Goal: Task Accomplishment & Management: Manage account settings

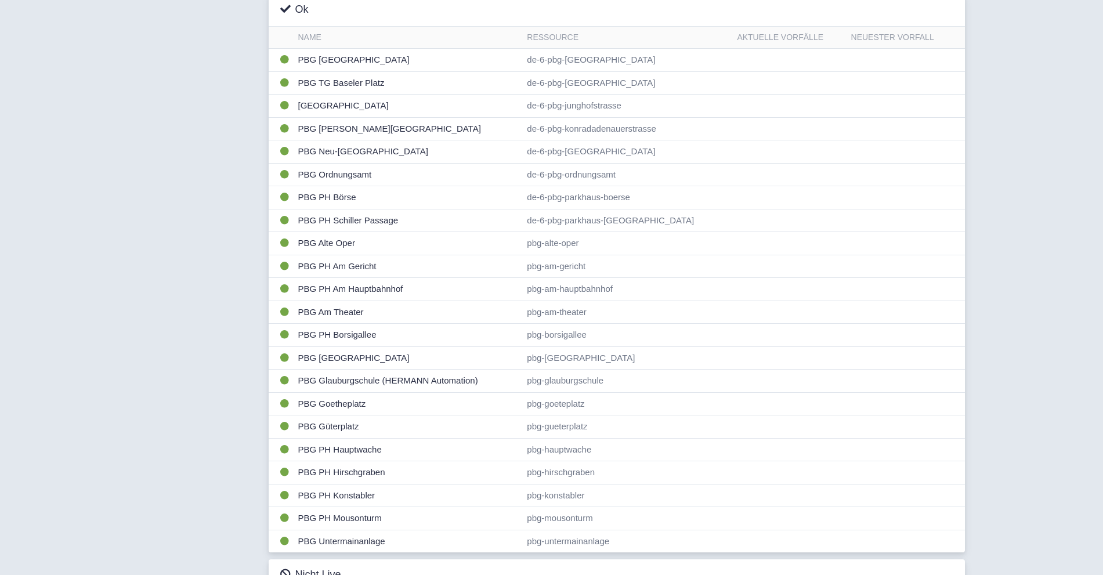
scroll to position [343, 0]
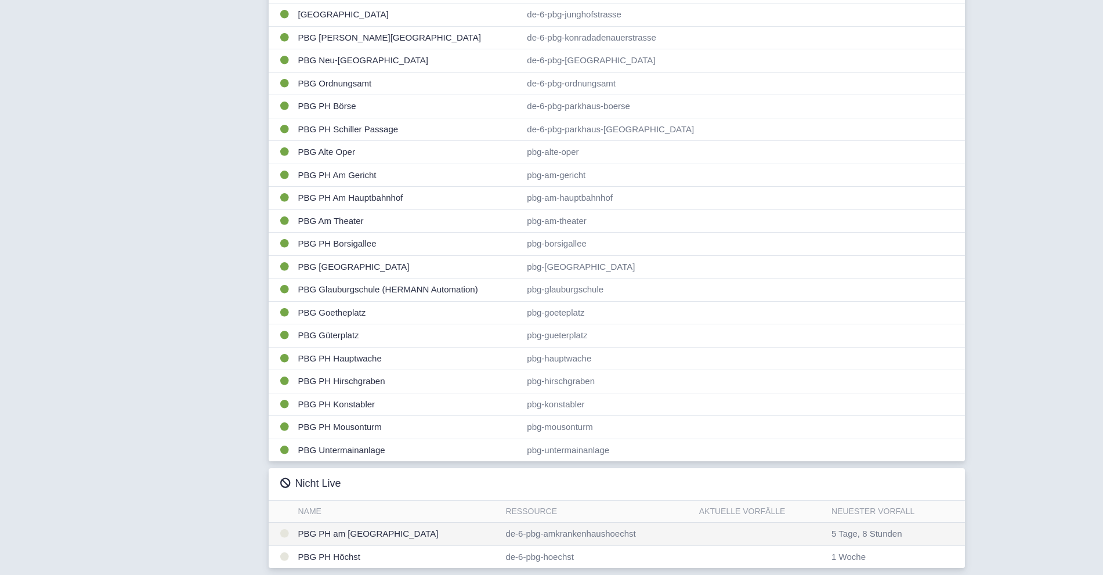
click at [361, 538] on td "PBG PH am [GEOGRAPHIC_DATA]" at bounding box center [398, 534] width 208 height 23
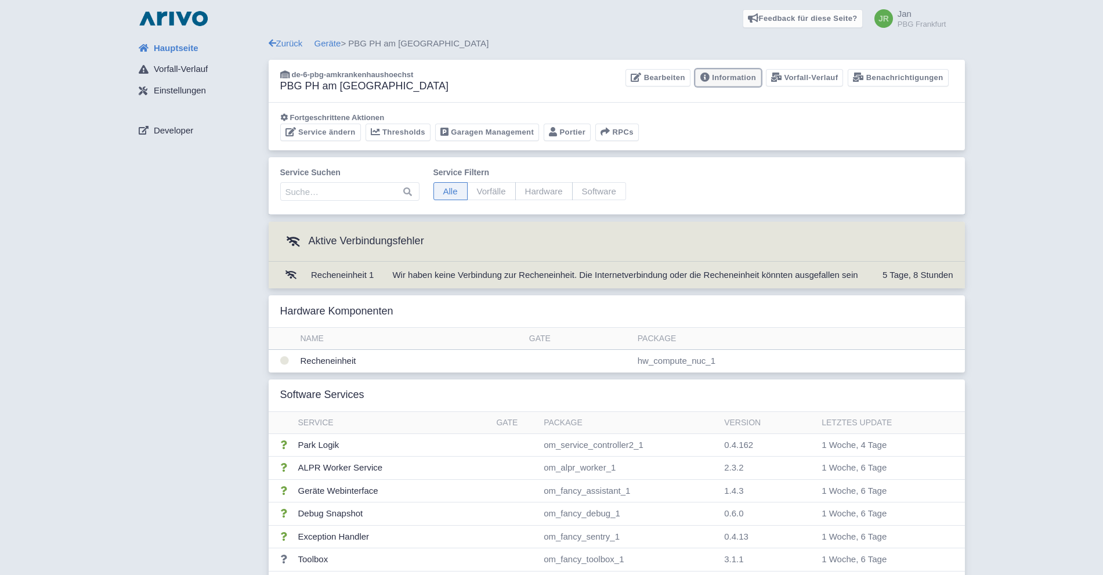
click at [732, 77] on link "Information" at bounding box center [728, 78] width 66 height 18
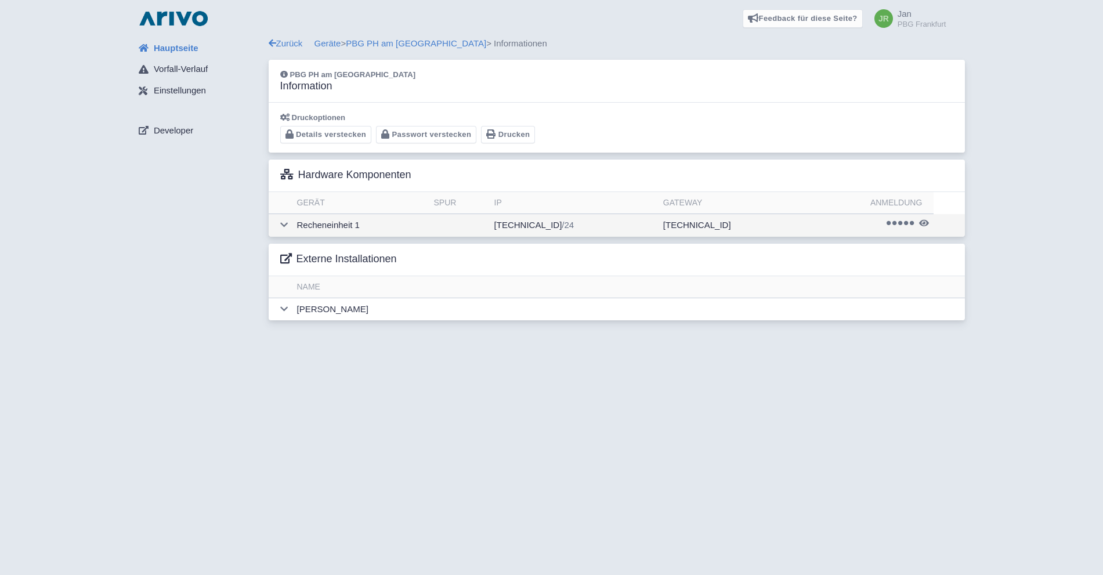
click at [345, 227] on td "Recheneinheit 1" at bounding box center [360, 225] width 137 height 23
click at [923, 222] on icon at bounding box center [924, 223] width 10 height 9
click at [336, 45] on link "Geräte" at bounding box center [327, 43] width 27 height 10
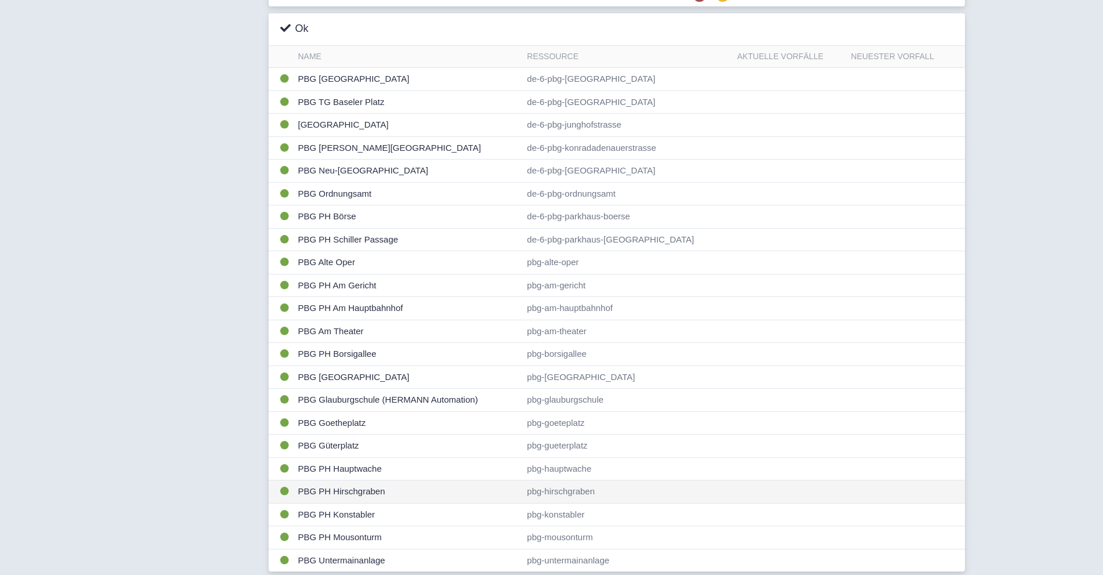
scroll to position [343, 0]
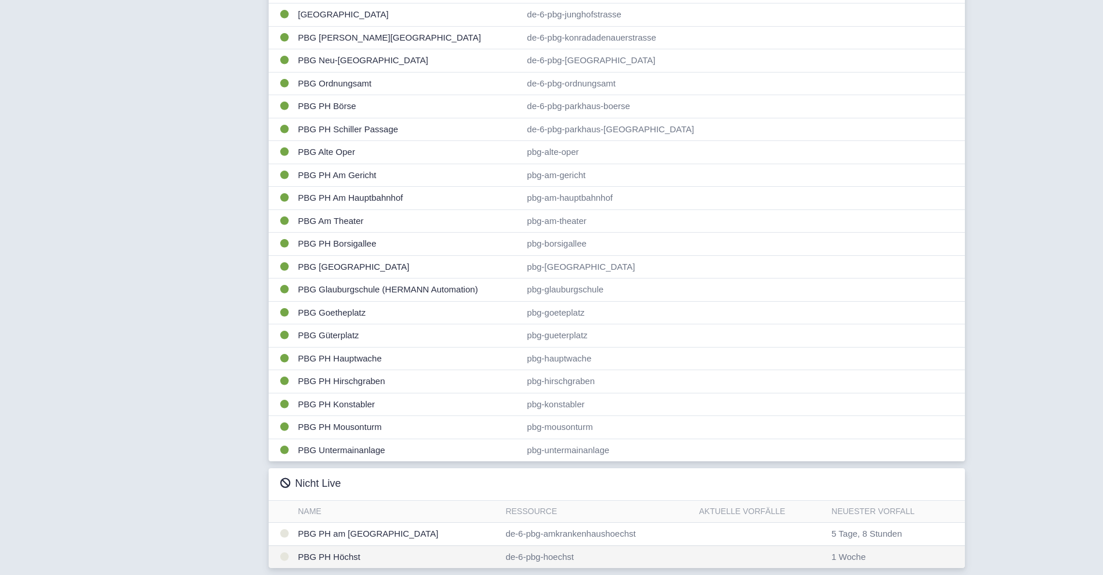
click at [553, 558] on td "de-6-pbg-hoechst" at bounding box center [597, 556] width 193 height 23
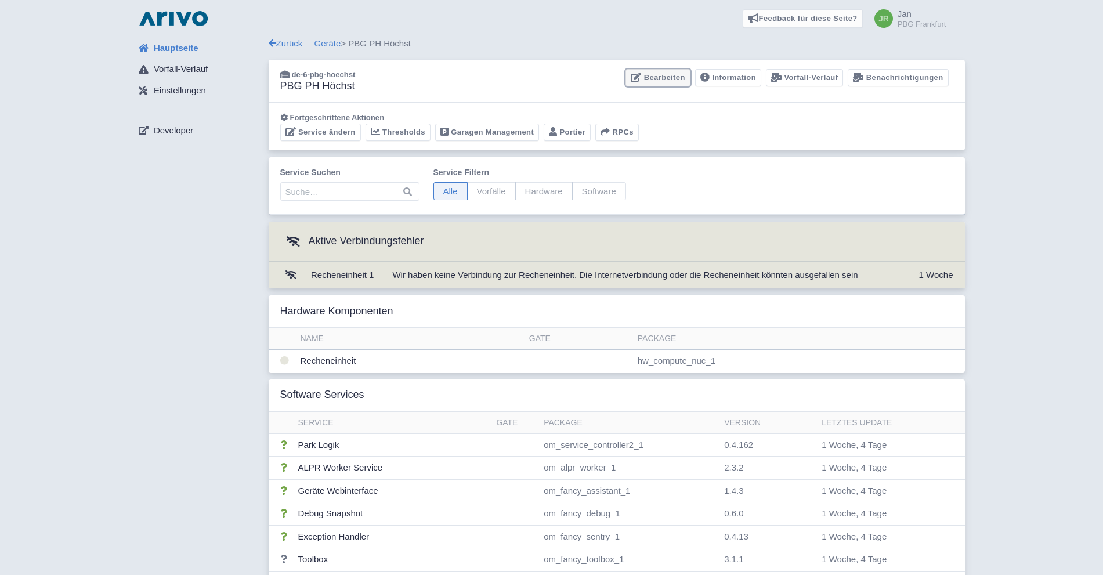
click at [671, 81] on link "Bearbeiten" at bounding box center [657, 78] width 64 height 18
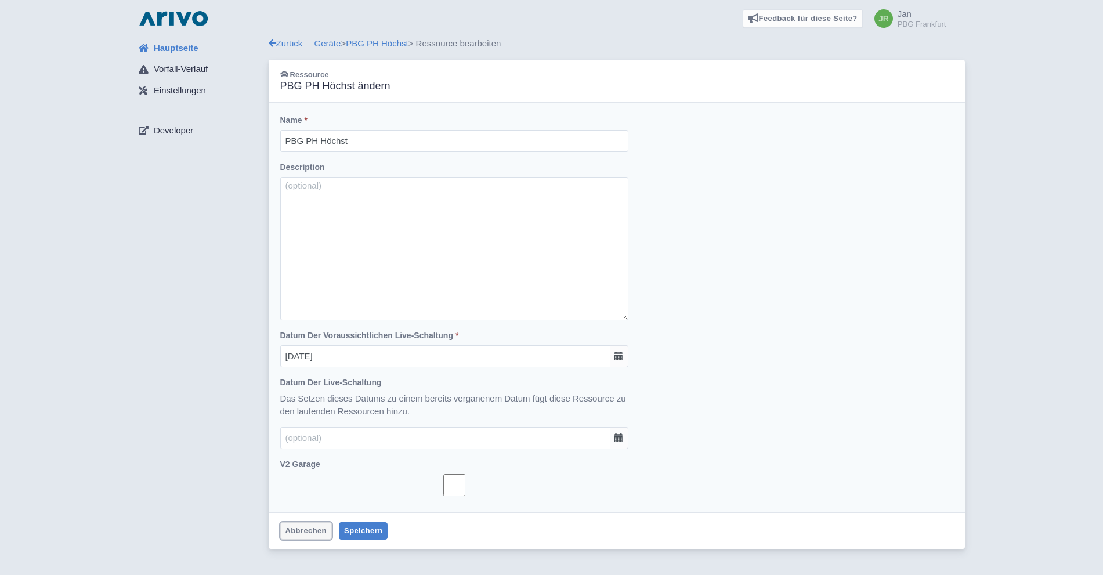
click at [314, 531] on link "Abbrechen" at bounding box center [306, 531] width 52 height 18
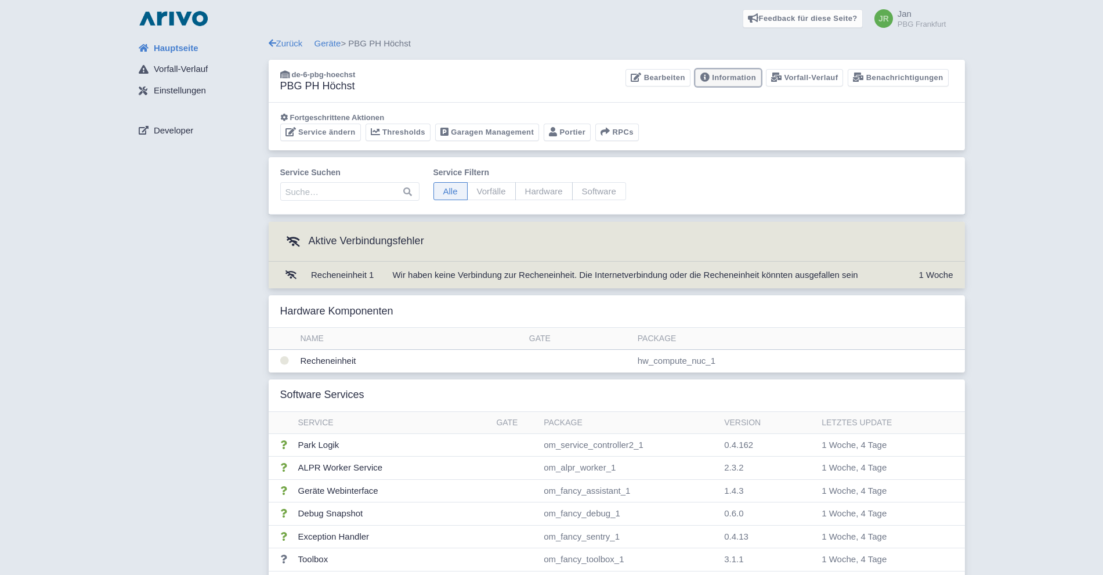
click at [725, 81] on link "Information" at bounding box center [728, 78] width 66 height 18
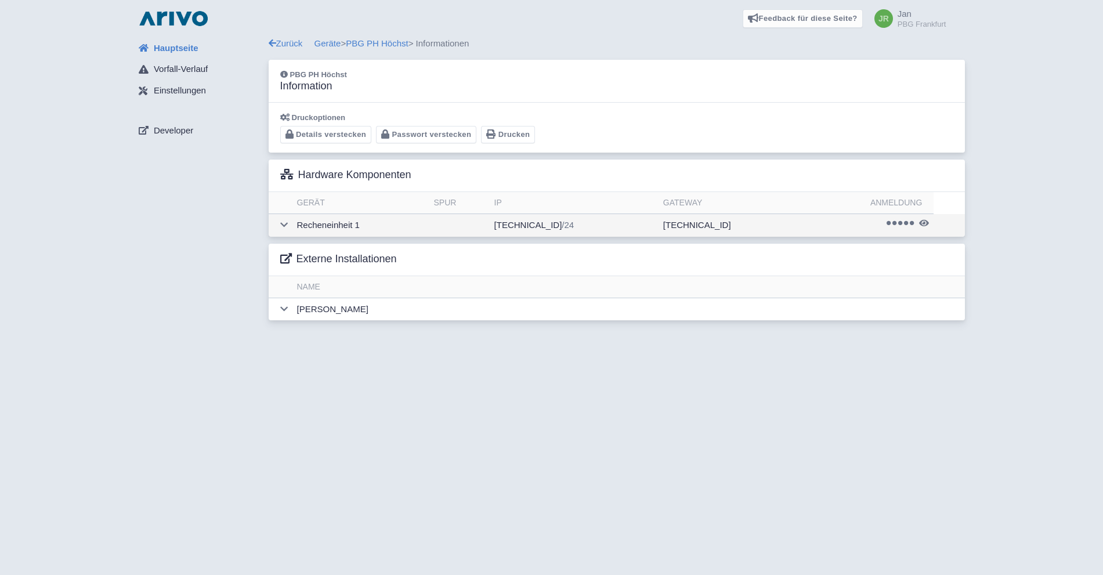
click at [919, 219] on icon at bounding box center [924, 223] width 10 height 9
click at [329, 46] on link "Geräte" at bounding box center [327, 43] width 27 height 10
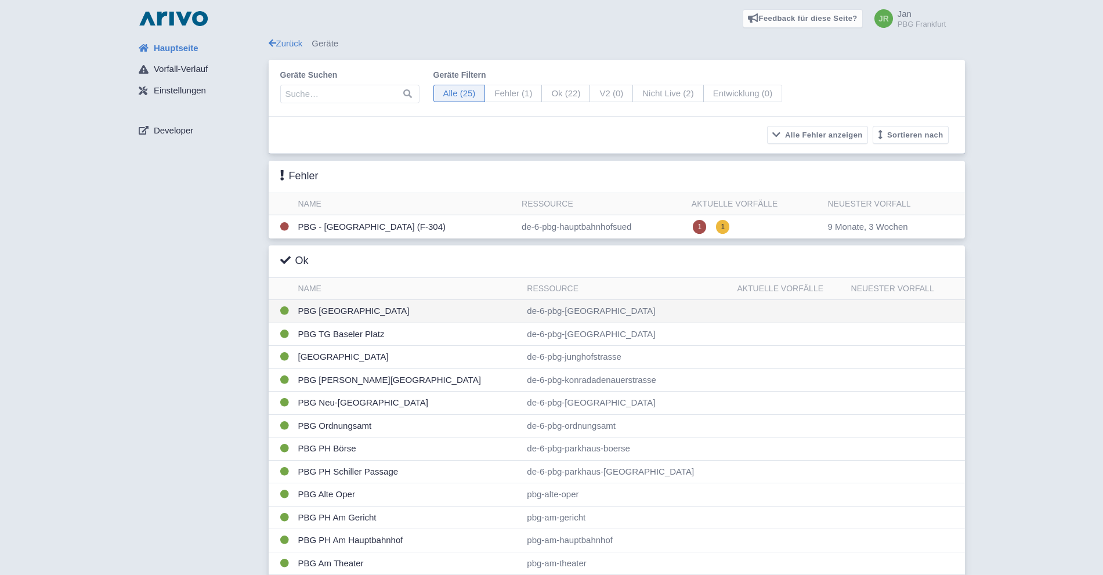
click at [336, 314] on td "PBG [GEOGRAPHIC_DATA]" at bounding box center [408, 311] width 229 height 23
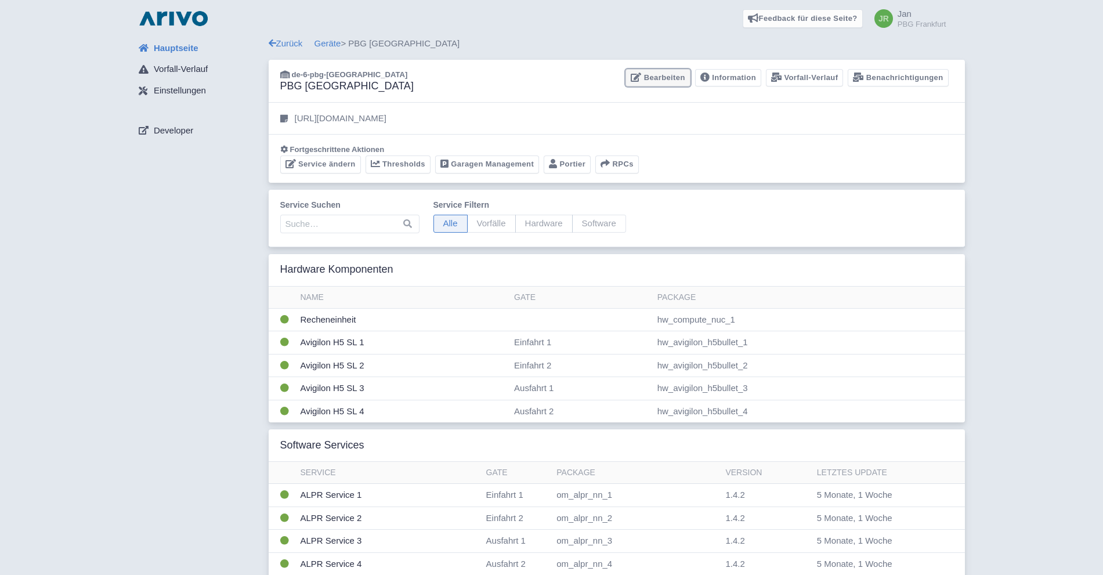
click at [679, 78] on link "Bearbeiten" at bounding box center [657, 78] width 64 height 18
click at [736, 77] on link "Information" at bounding box center [728, 78] width 66 height 18
click at [376, 317] on td "Recheneinheit" at bounding box center [403, 319] width 214 height 23
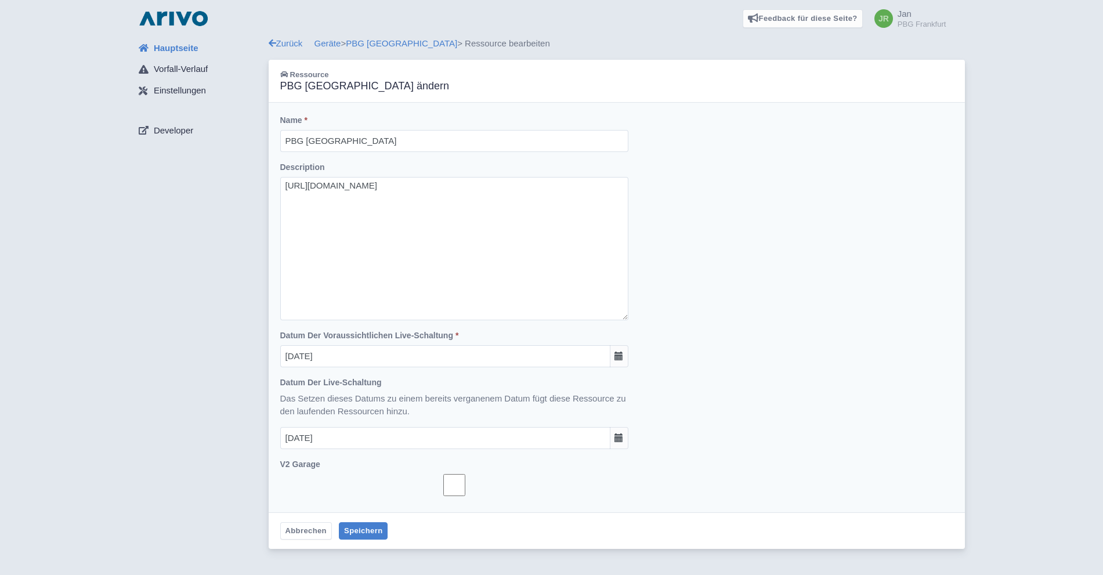
drag, startPoint x: 0, startPoint y: 0, endPoint x: 682, endPoint y: 77, distance: 685.9
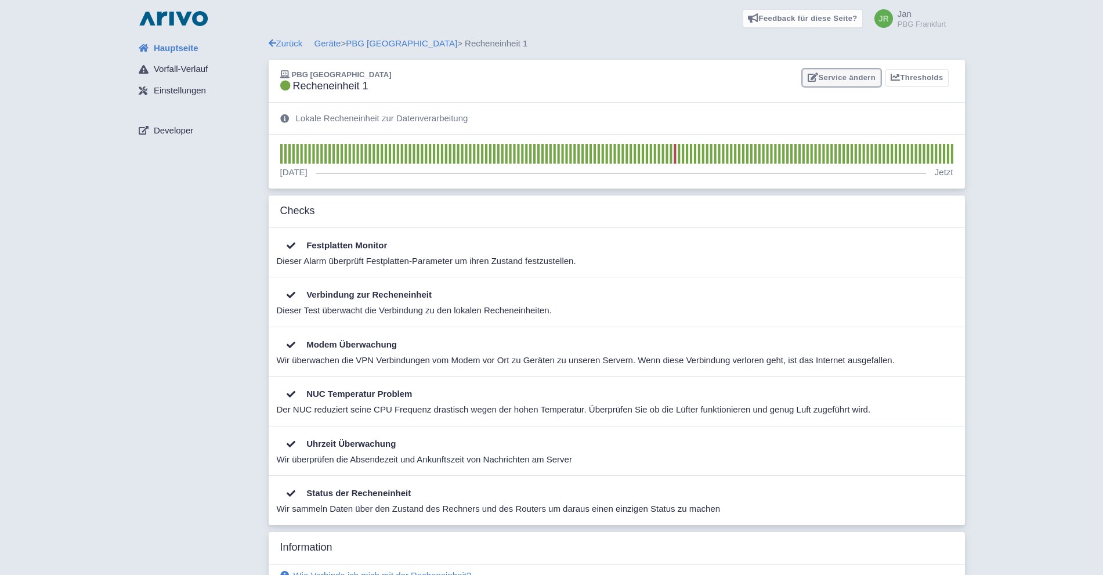
click at [842, 78] on link "Service ändern" at bounding box center [841, 78] width 78 height 18
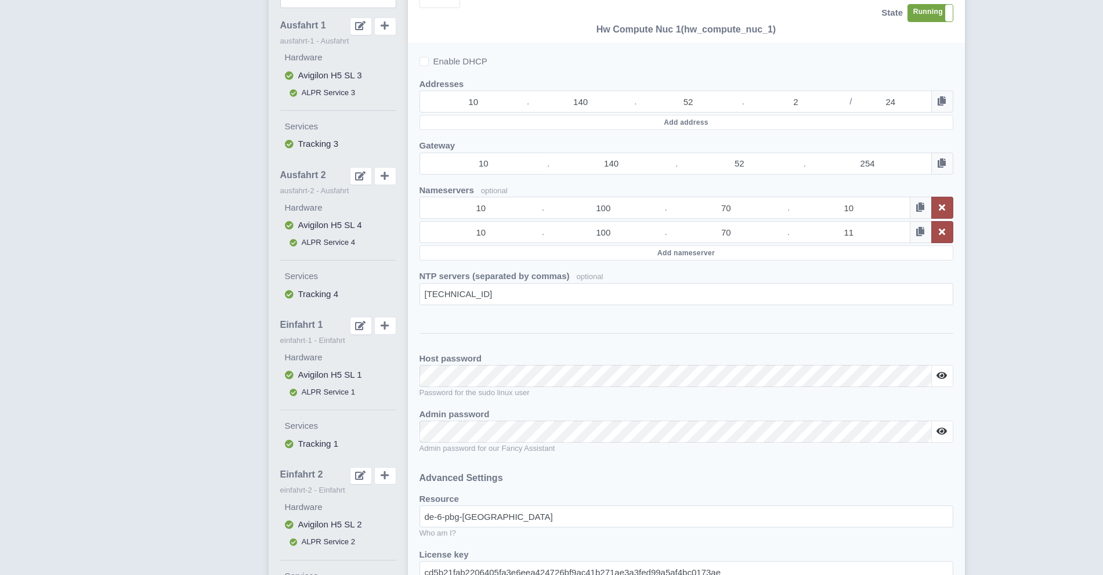
scroll to position [116, 0]
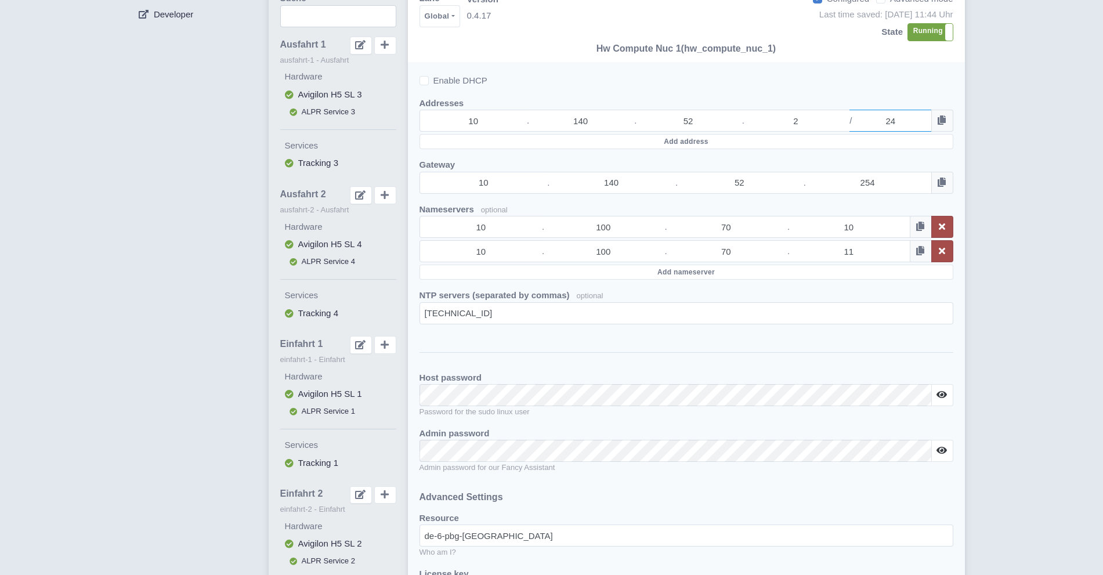
click at [912, 121] on input "24" at bounding box center [890, 121] width 82 height 22
click at [713, 122] on input "52" at bounding box center [687, 121] width 107 height 22
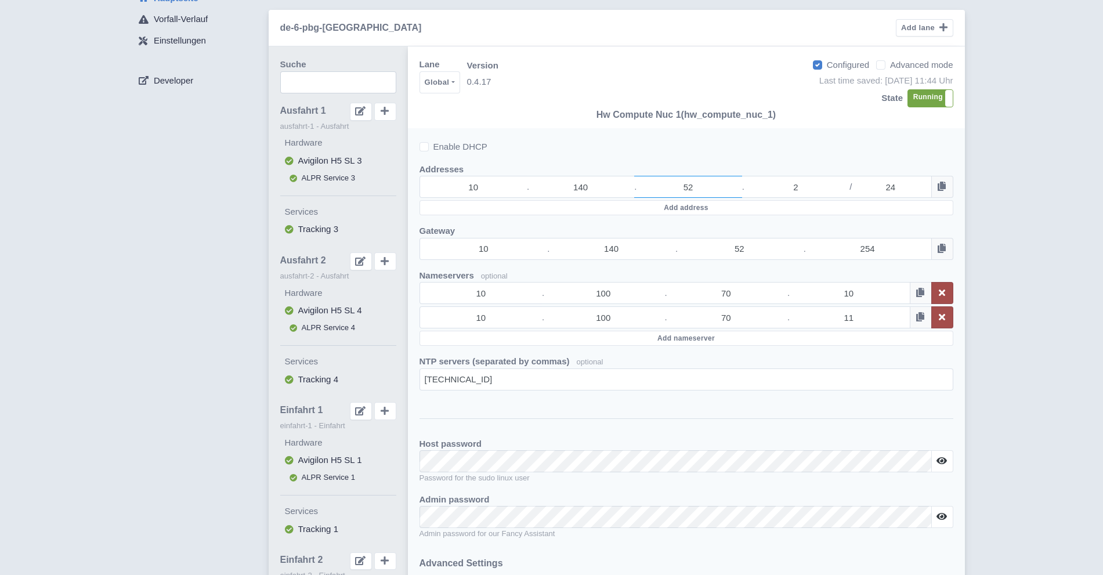
scroll to position [0, 0]
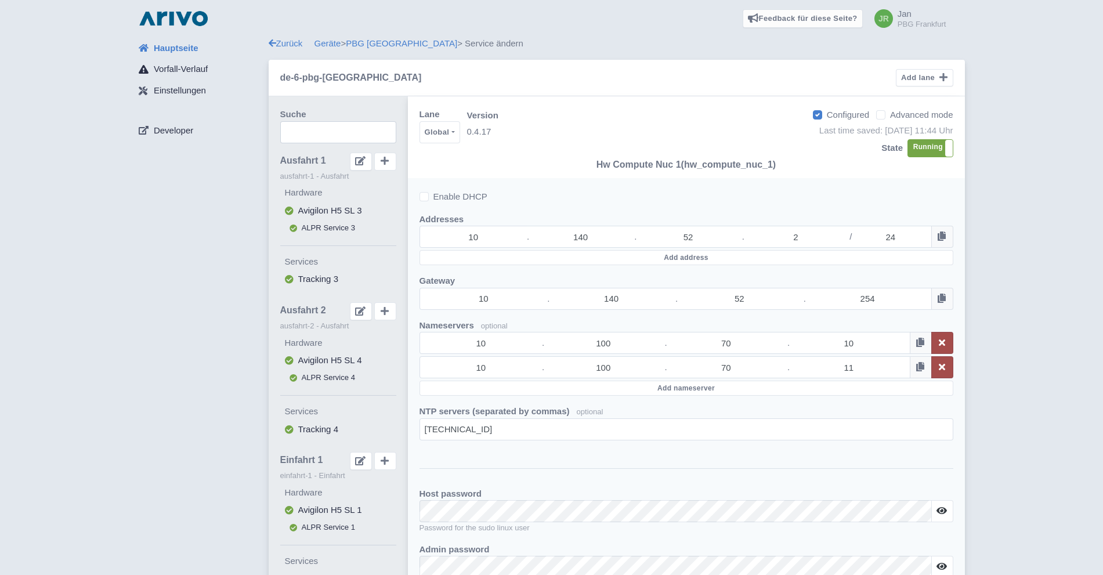
click at [190, 67] on span "Vorfall-Verlauf" at bounding box center [181, 69] width 54 height 13
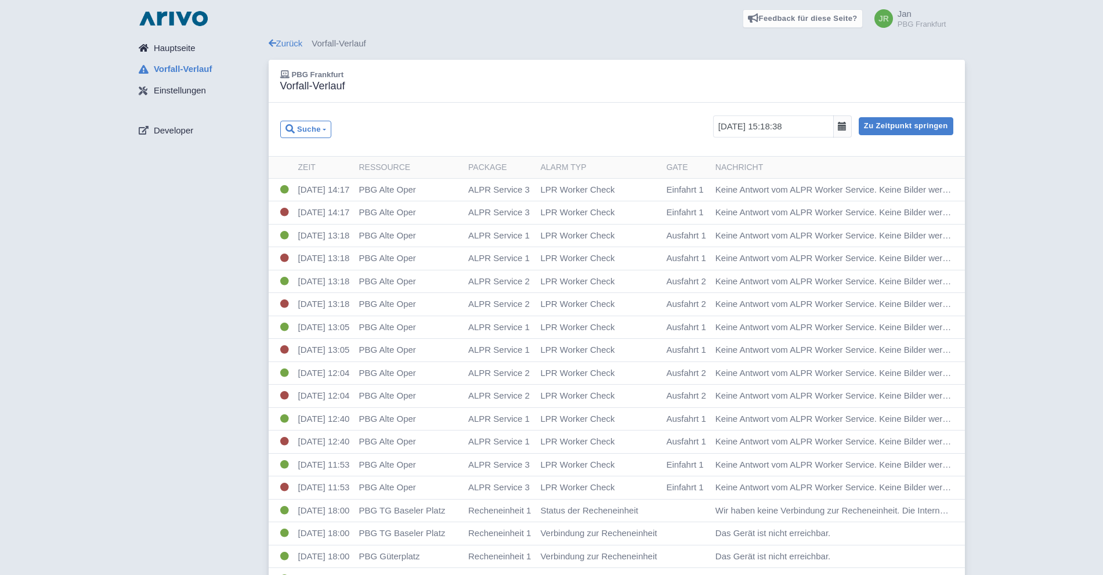
click at [180, 46] on span "Hauptseite" at bounding box center [175, 48] width 42 height 13
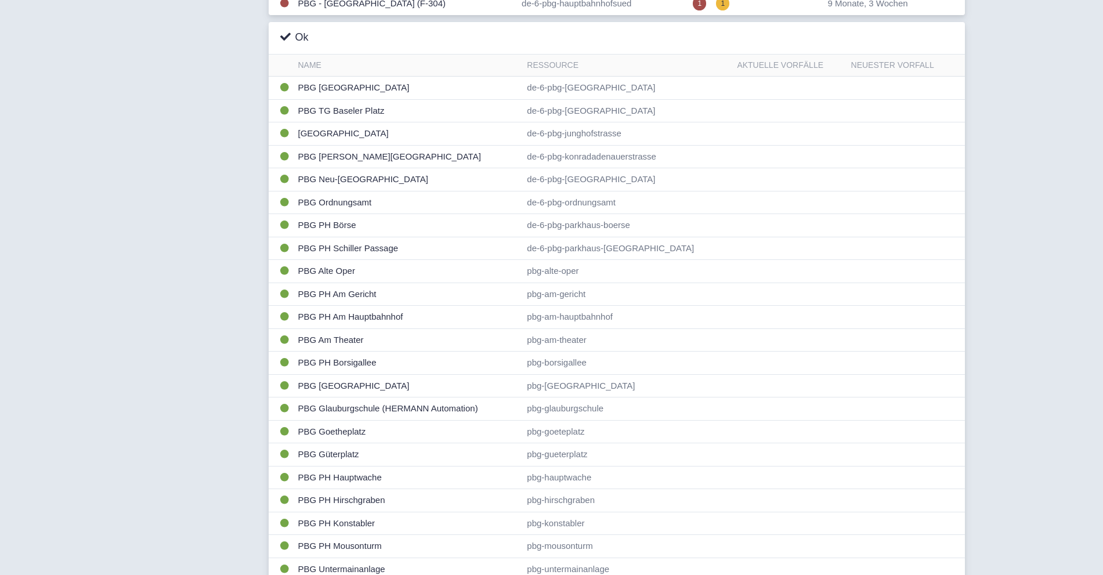
scroll to position [343, 0]
